Goal: Task Accomplishment & Management: Complete application form

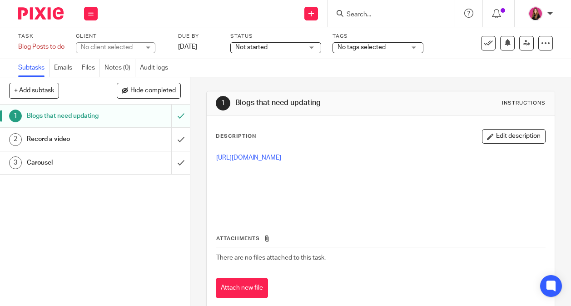
click at [57, 15] on img at bounding box center [40, 13] width 45 height 12
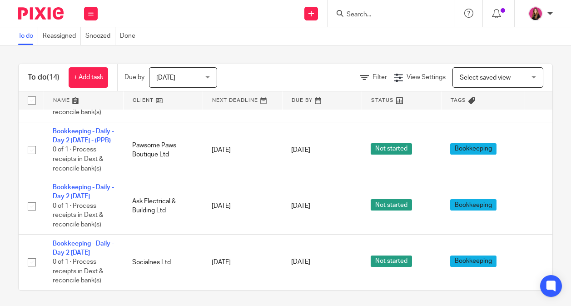
scroll to position [569, 0]
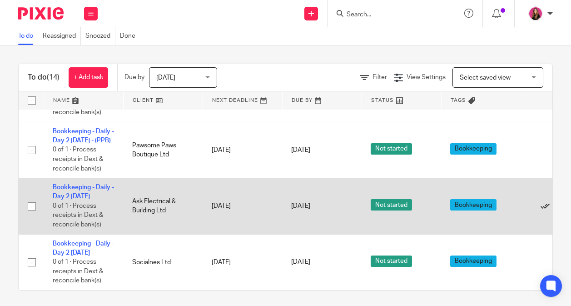
click at [543, 205] on icon at bounding box center [544, 206] width 9 height 9
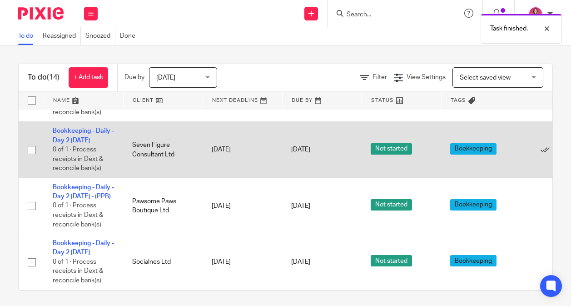
scroll to position [3, 0]
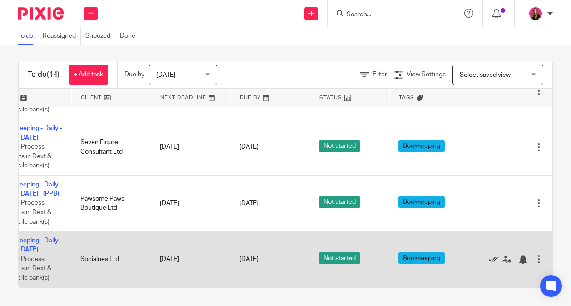
click at [493, 260] on icon at bounding box center [493, 259] width 9 height 9
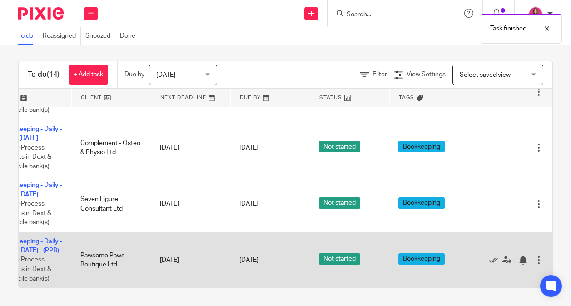
scroll to position [429, 52]
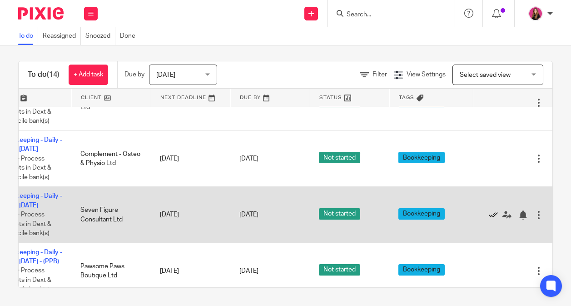
click at [492, 216] on icon at bounding box center [493, 214] width 9 height 9
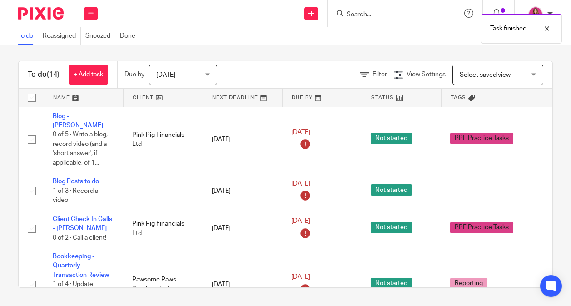
scroll to position [0, 0]
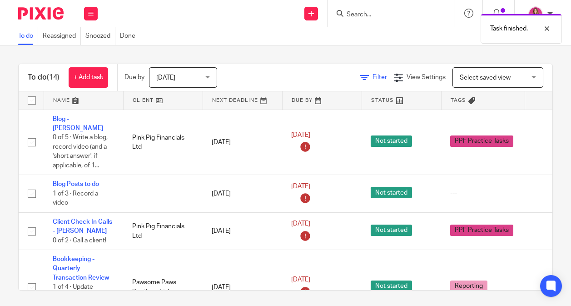
click at [370, 76] on link "Filter" at bounding box center [373, 77] width 27 height 6
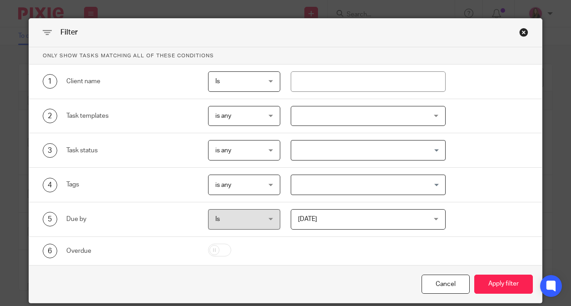
click at [395, 117] on div at bounding box center [368, 116] width 155 height 20
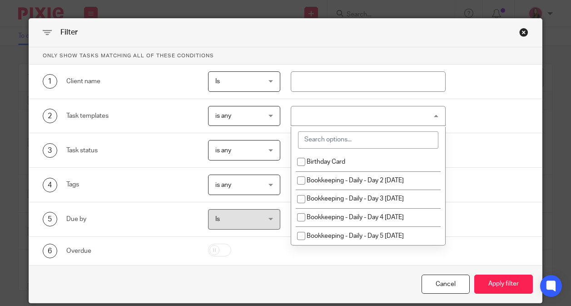
scroll to position [374, 0]
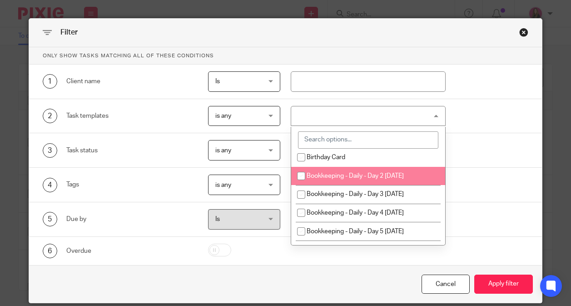
click at [391, 179] on span "Bookkeeping - Daily - Day 2 [DATE]" at bounding box center [354, 176] width 97 height 6
checkbox input "true"
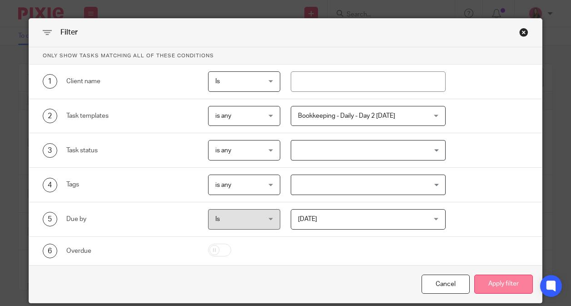
click at [500, 286] on button "Apply filter" at bounding box center [503, 284] width 59 height 20
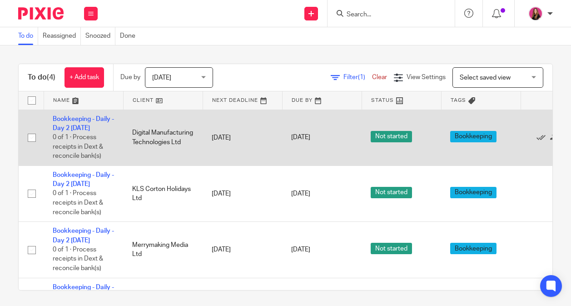
scroll to position [0, 48]
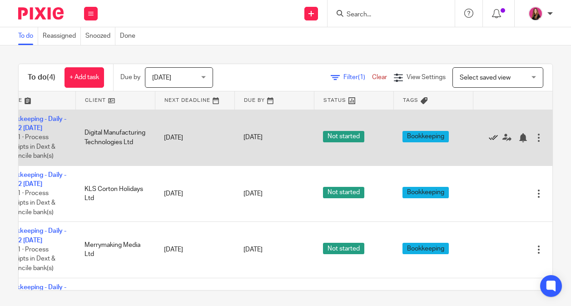
click at [492, 139] on icon at bounding box center [493, 137] width 9 height 9
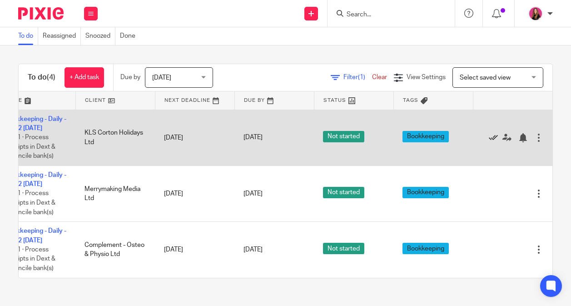
click at [493, 138] on icon at bounding box center [493, 137] width 9 height 9
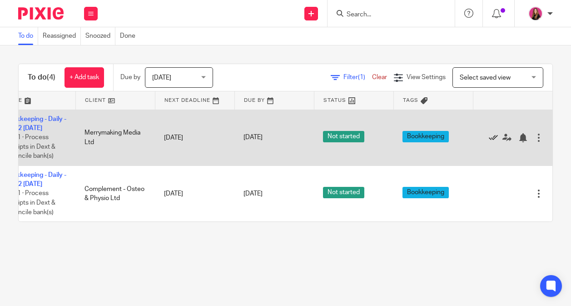
click at [493, 141] on icon at bounding box center [493, 137] width 9 height 9
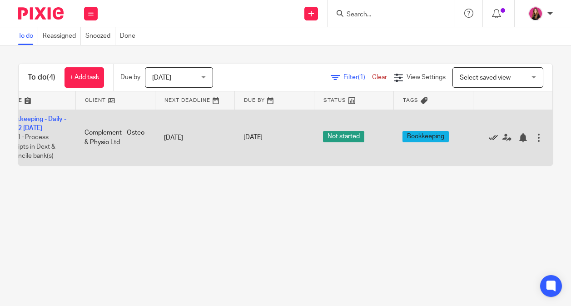
click at [493, 142] on icon at bounding box center [493, 137] width 9 height 9
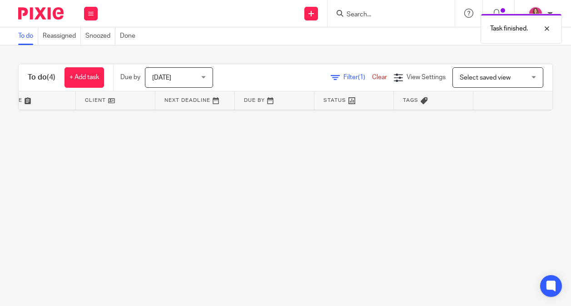
click at [375, 79] on link "Clear" at bounding box center [379, 77] width 15 height 6
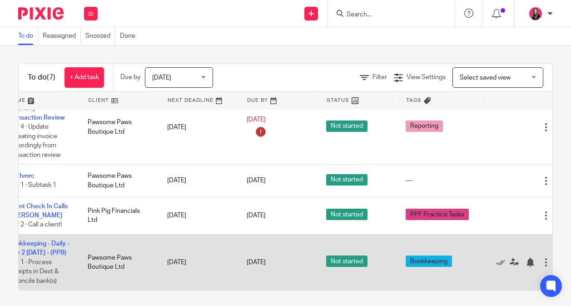
scroll to position [166, 52]
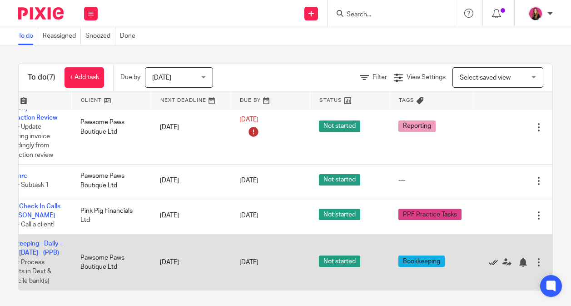
click at [494, 257] on icon at bounding box center [493, 261] width 9 height 9
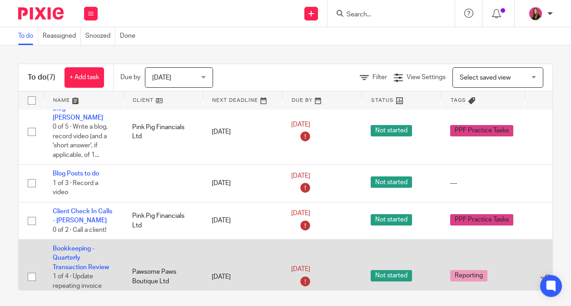
scroll to position [0, 0]
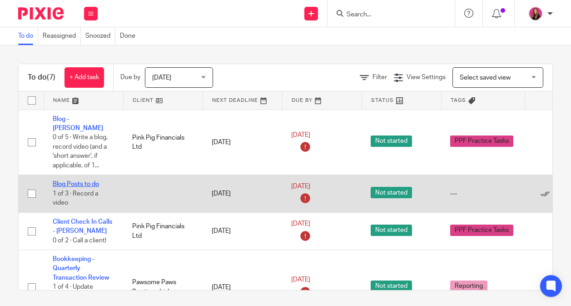
click at [88, 181] on link "Blog Posts to do" at bounding box center [76, 184] width 46 height 6
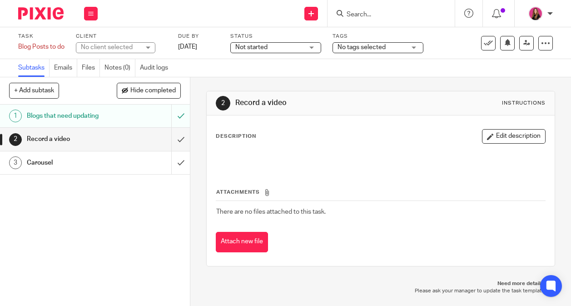
click at [104, 121] on h1 "Blogs that need updating" at bounding box center [72, 116] width 90 height 14
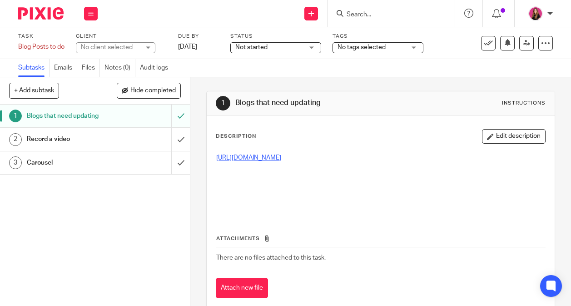
click at [281, 156] on link "[URL][DOMAIN_NAME]" at bounding box center [248, 157] width 65 height 6
click at [177, 163] on input "submit" at bounding box center [95, 162] width 190 height 23
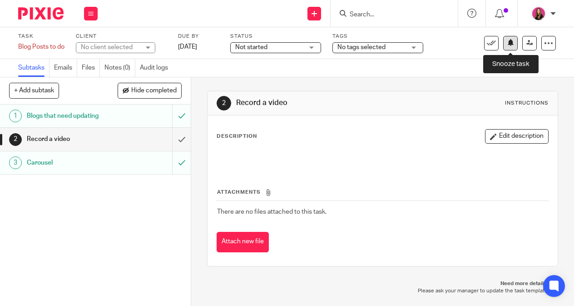
click at [515, 44] on button at bounding box center [510, 43] width 15 height 15
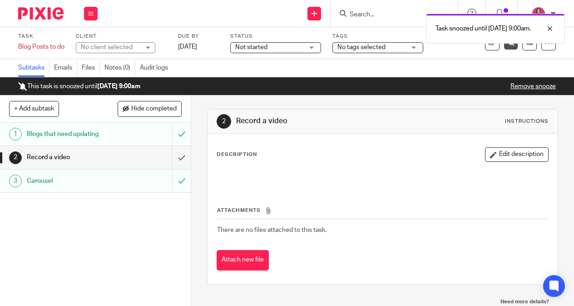
click at [51, 15] on img at bounding box center [40, 13] width 45 height 12
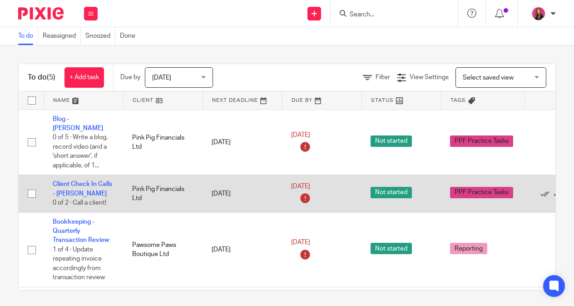
scroll to position [0, 49]
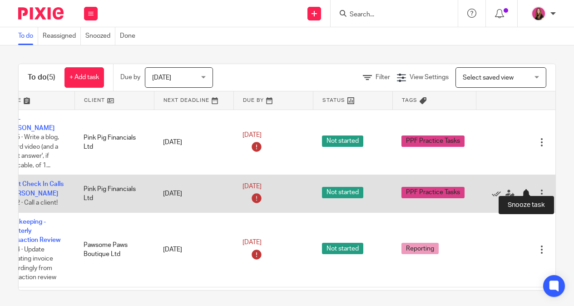
click at [525, 189] on div at bounding box center [525, 193] width 9 height 9
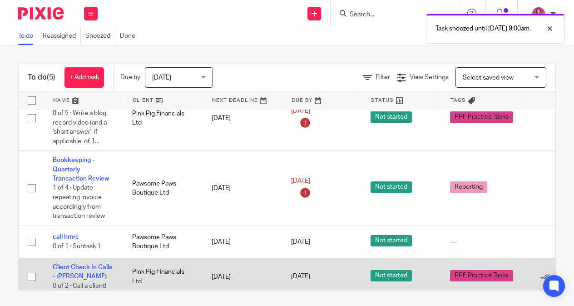
scroll to position [24, 49]
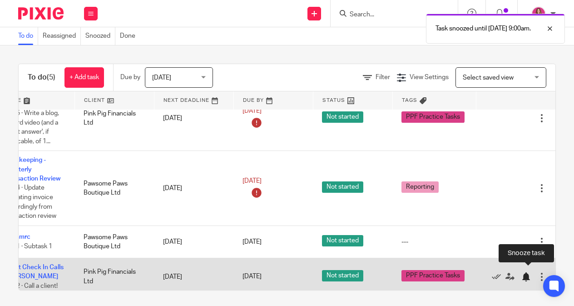
click at [524, 272] on div at bounding box center [525, 276] width 9 height 9
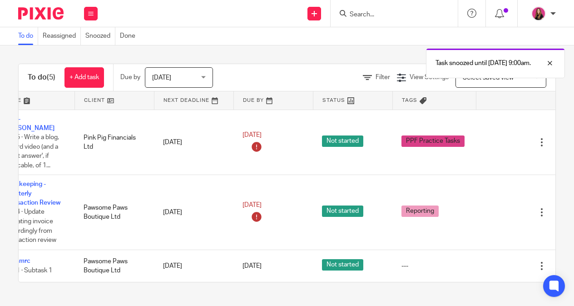
scroll to position [0, 0]
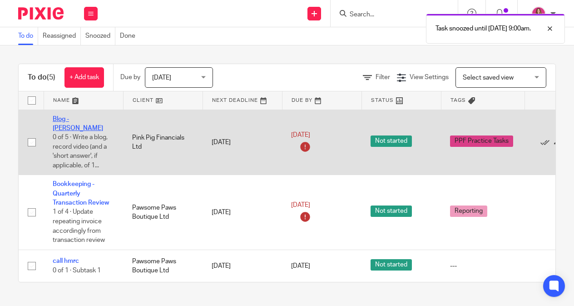
click at [80, 119] on link "Blog - [PERSON_NAME]" at bounding box center [78, 123] width 50 height 15
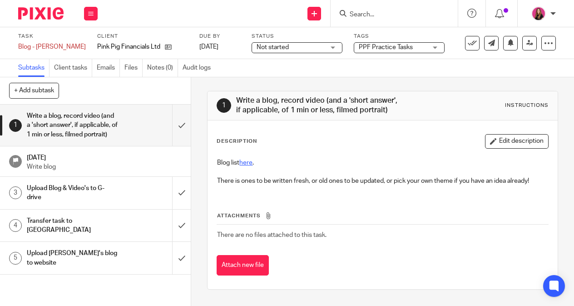
click at [250, 161] on link "here" at bounding box center [245, 162] width 13 height 6
click at [184, 129] on input "submit" at bounding box center [95, 124] width 191 height 41
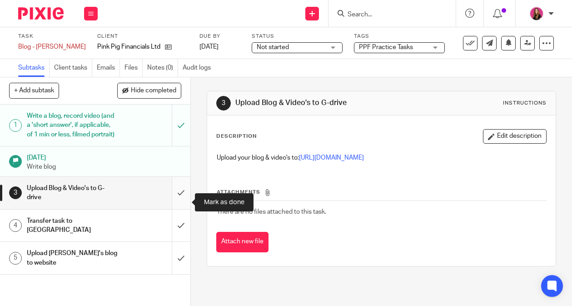
click at [188, 209] on input "submit" at bounding box center [95, 193] width 190 height 32
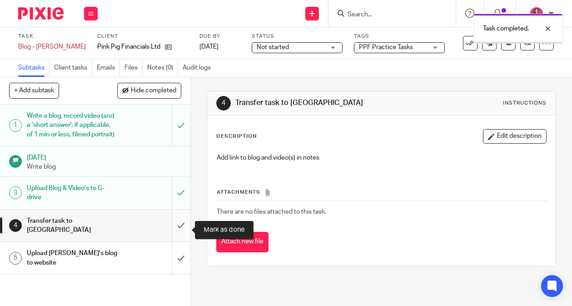
click at [185, 230] on input "submit" at bounding box center [95, 225] width 190 height 32
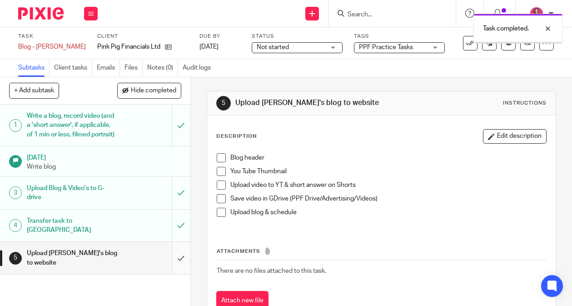
click at [181, 252] on input "submit" at bounding box center [95, 258] width 190 height 32
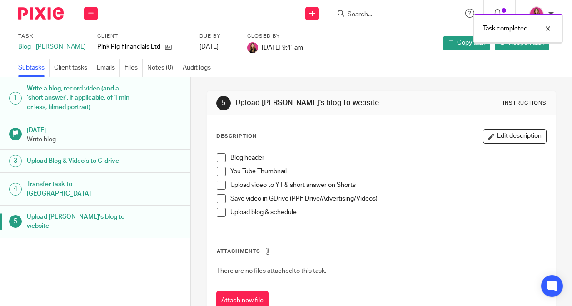
click at [52, 13] on img at bounding box center [40, 13] width 45 height 12
